Goal: Information Seeking & Learning: Learn about a topic

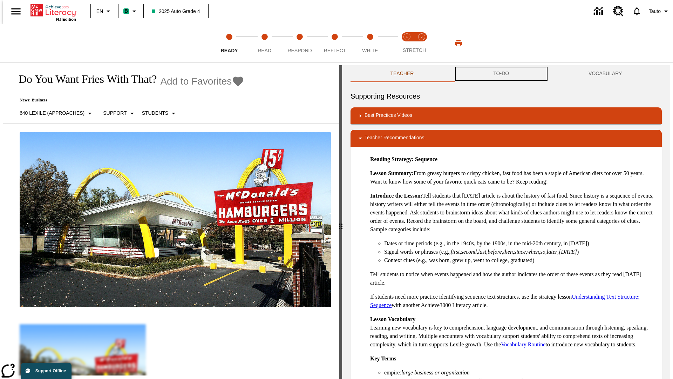
click at [502, 74] on button "TO-DO" at bounding box center [501, 73] width 95 height 17
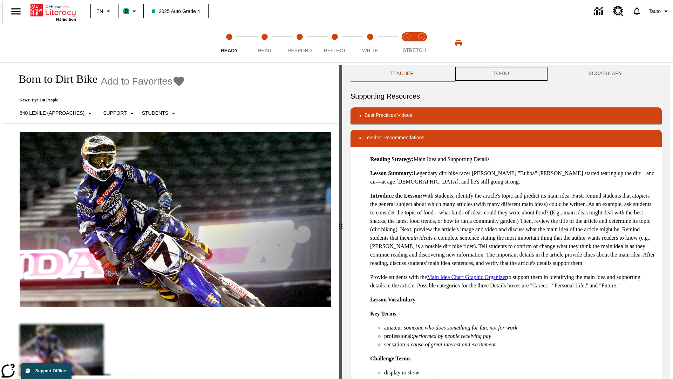
click at [502, 74] on button "TO-DO" at bounding box center [501, 73] width 95 height 17
